Goal: Task Accomplishment & Management: Use online tool/utility

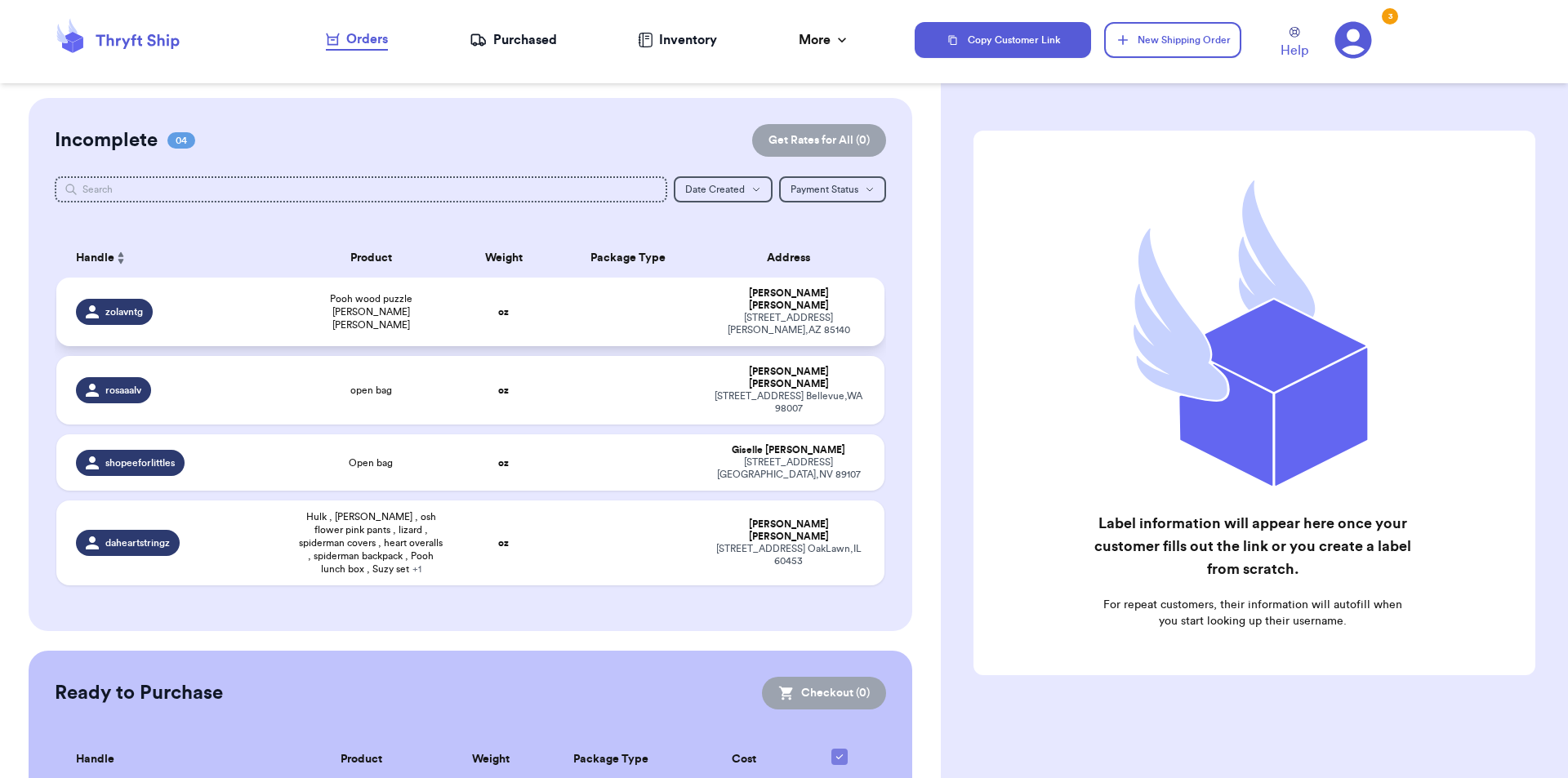
click at [389, 289] on td "Pooh wood puzzle [PERSON_NAME] [PERSON_NAME]" at bounding box center [372, 312] width 166 height 69
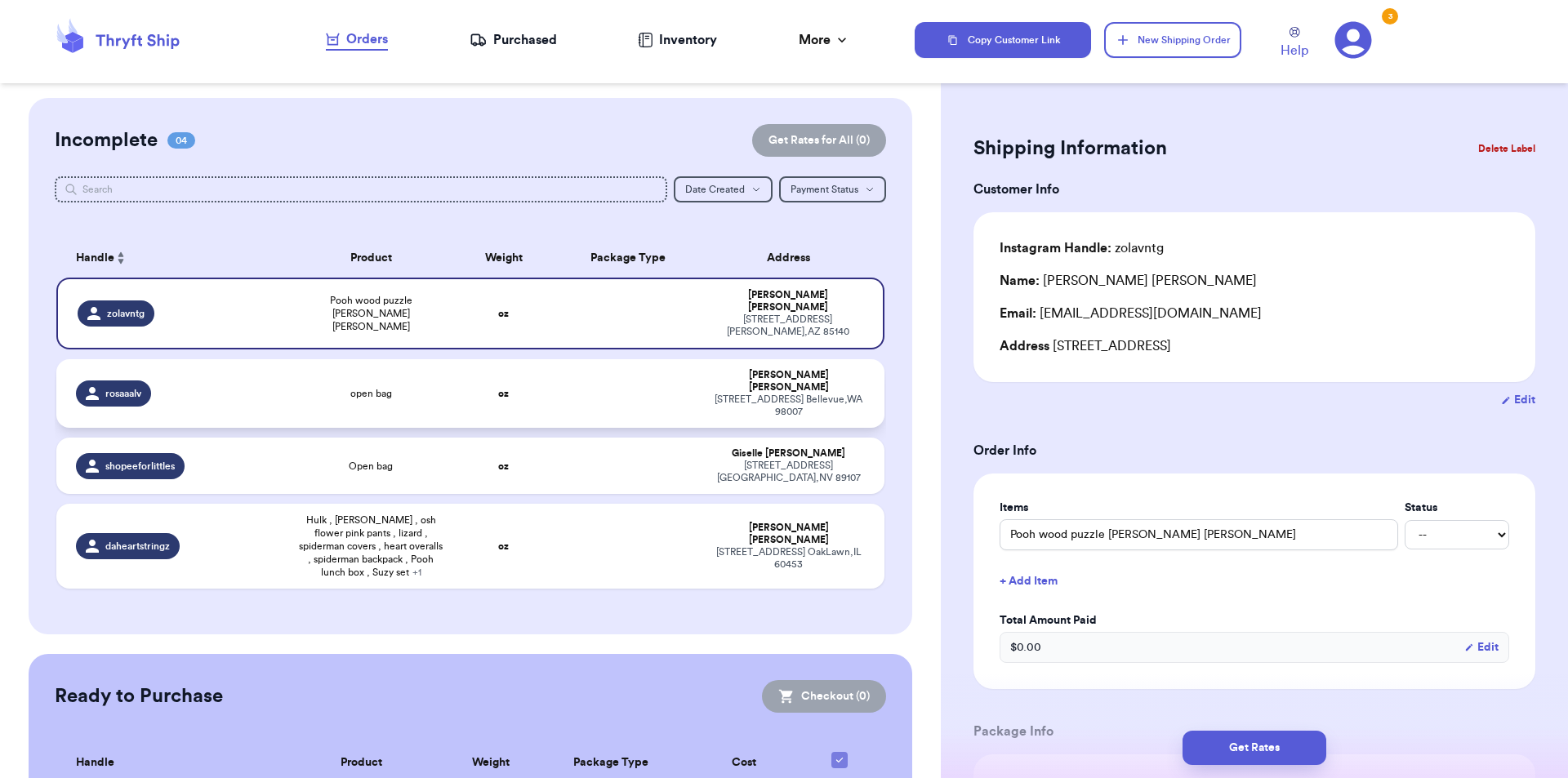
click at [392, 360] on td "open bag" at bounding box center [372, 393] width 166 height 69
type input "open bag"
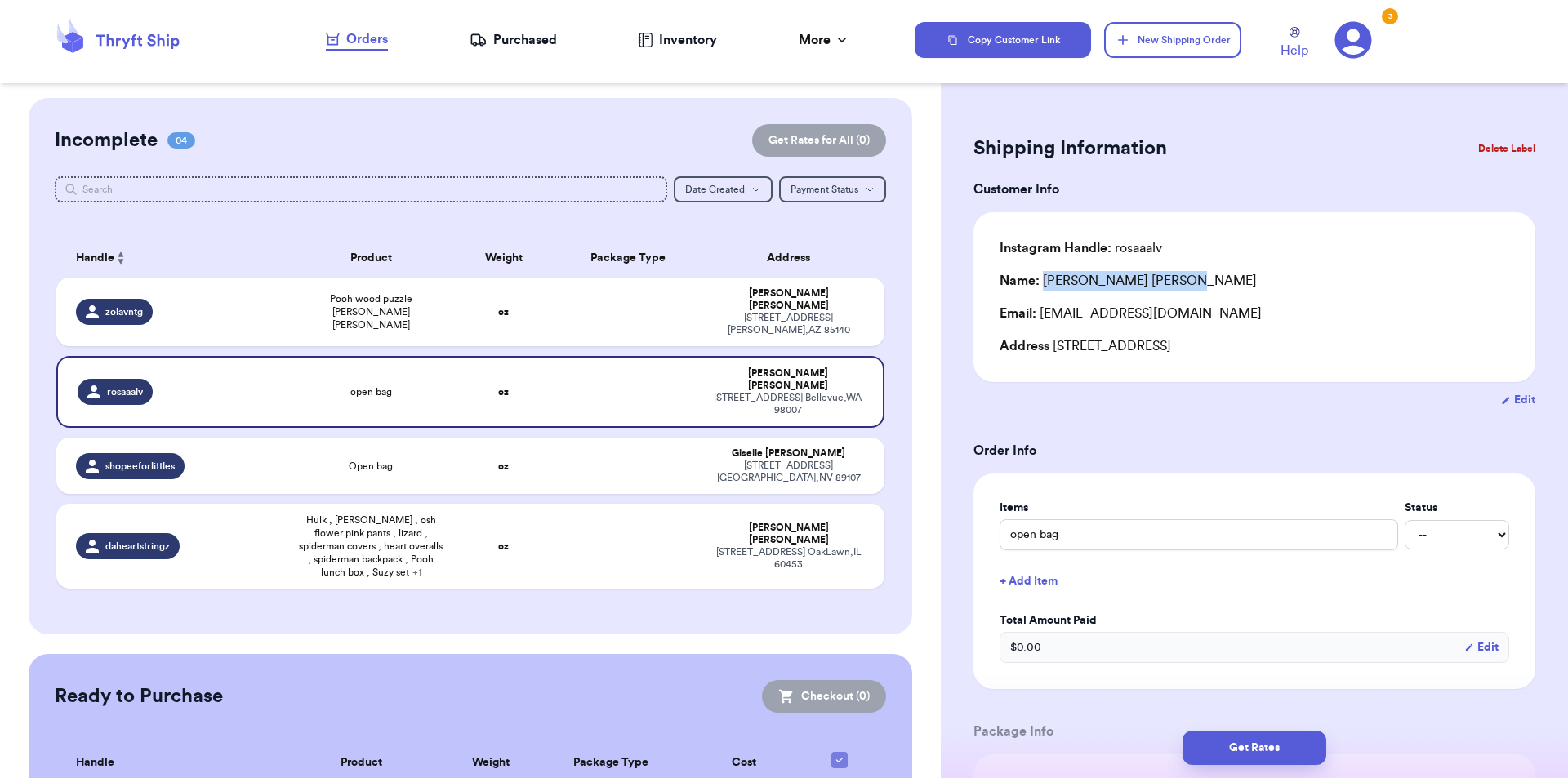
drag, startPoint x: 1126, startPoint y: 278, endPoint x: 1041, endPoint y: 289, distance: 85.7
click at [1041, 289] on div "Name: [PERSON_NAME]" at bounding box center [1255, 280] width 510 height 19
copy div "[PERSON_NAME]"
click at [220, 453] on div "shopeeforlittles" at bounding box center [177, 466] width 202 height 26
type input "Open bag"
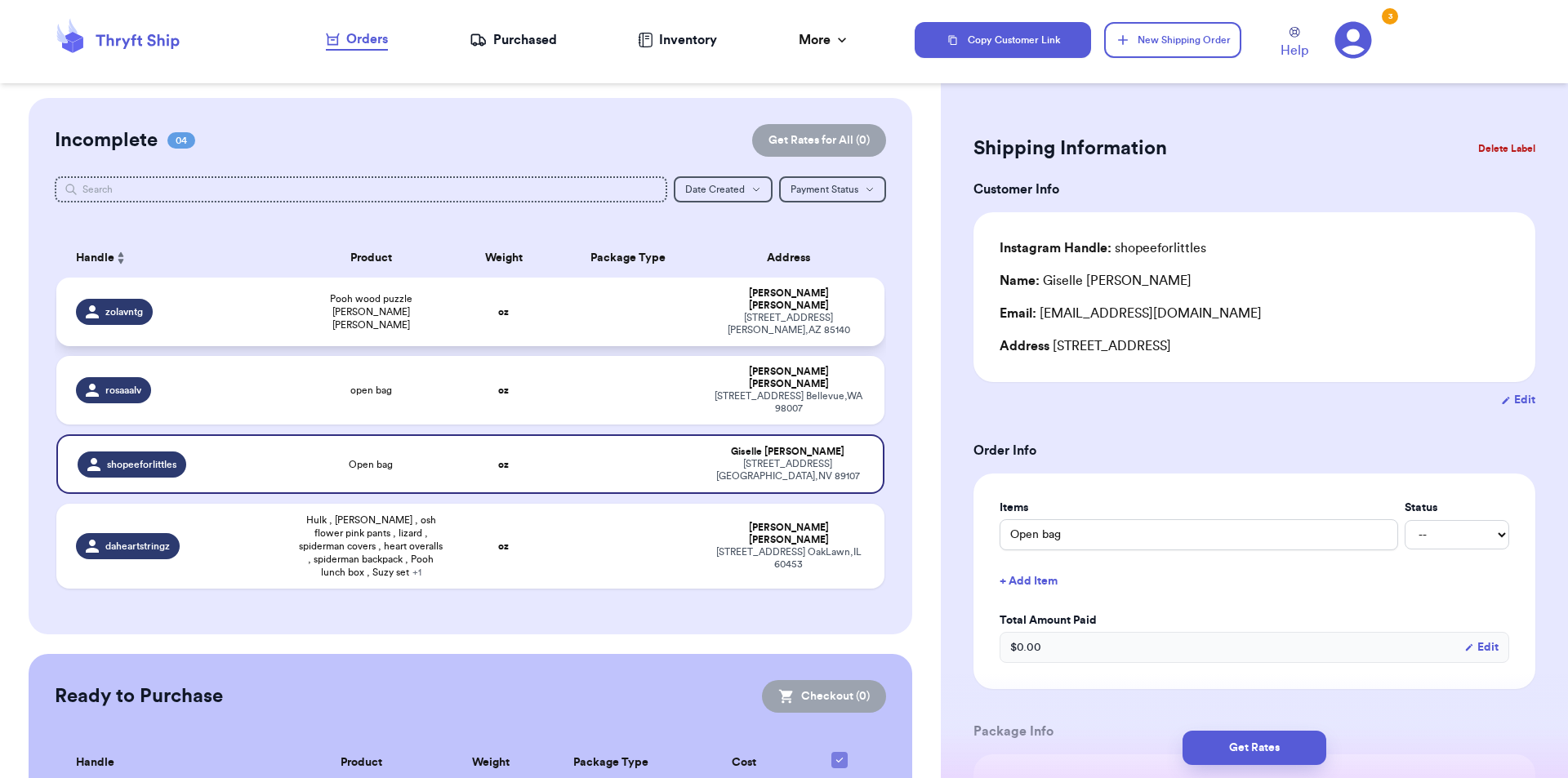
click at [243, 311] on div "zolavntg" at bounding box center [177, 312] width 202 height 26
type input "Pooh wood puzzle [PERSON_NAME] [PERSON_NAME]"
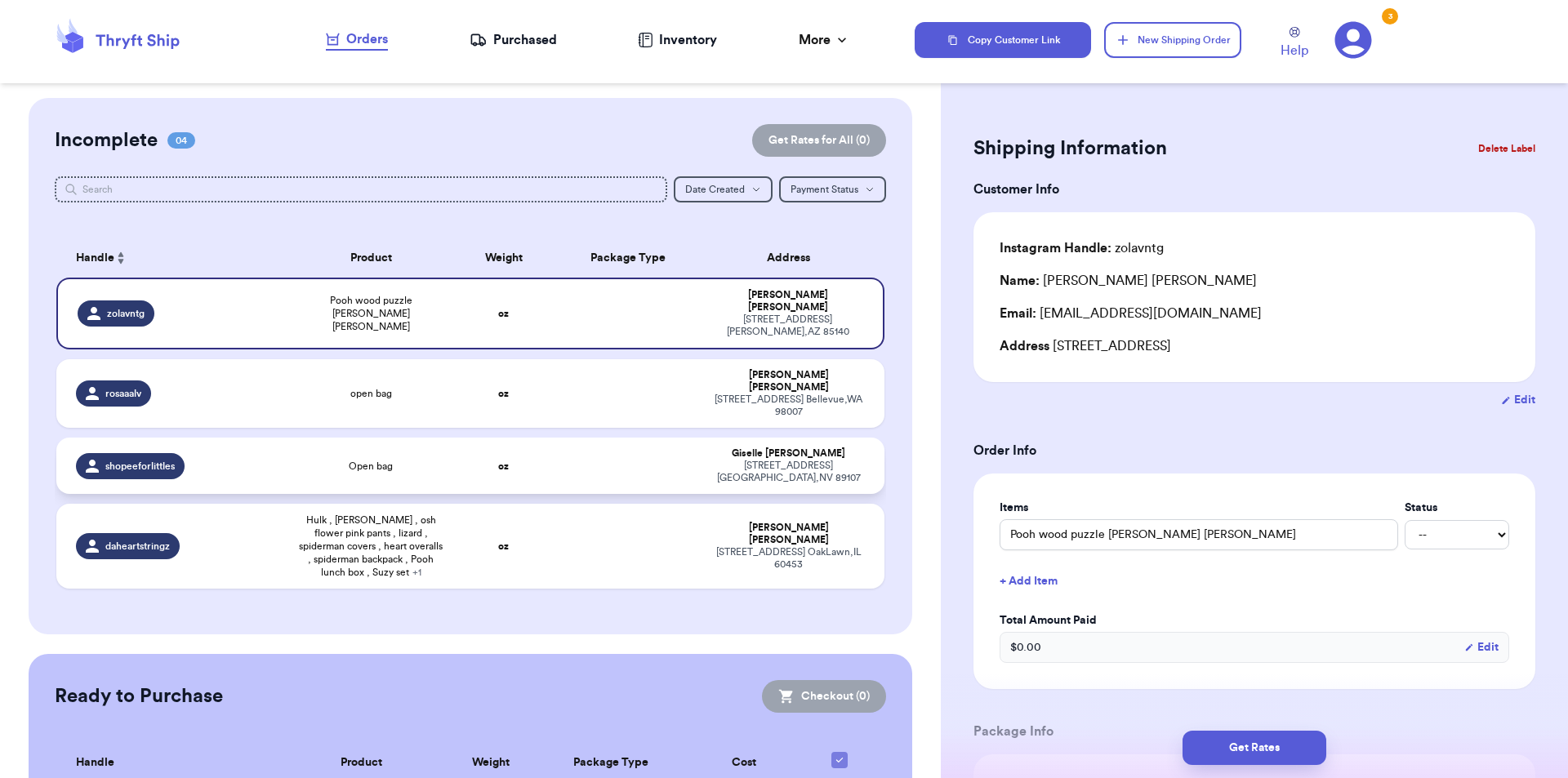
click at [342, 452] on td "Open bag" at bounding box center [372, 466] width 166 height 57
type input "Open bag"
